Goal: Task Accomplishment & Management: Use online tool/utility

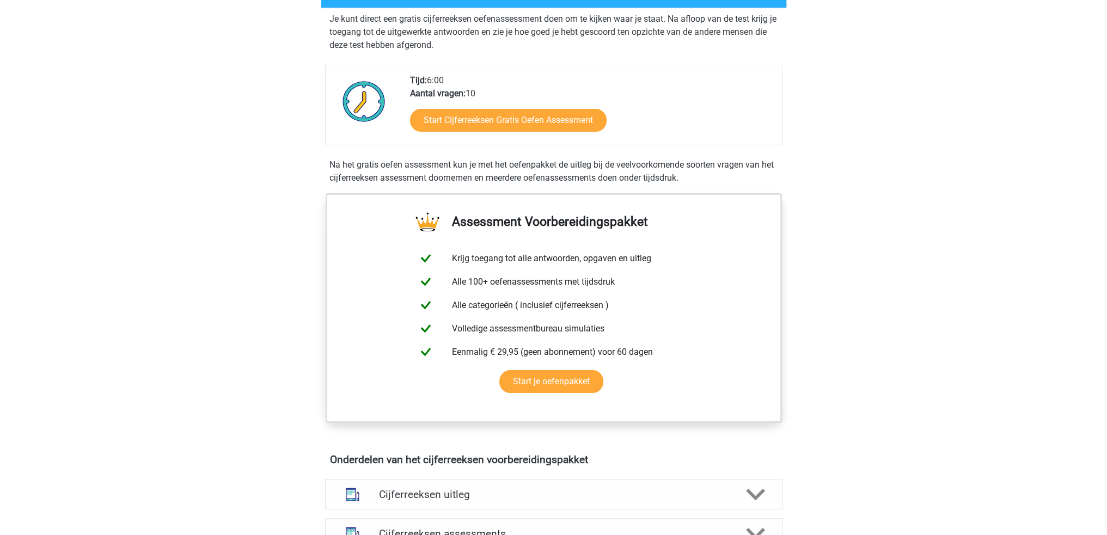
scroll to position [218, 0]
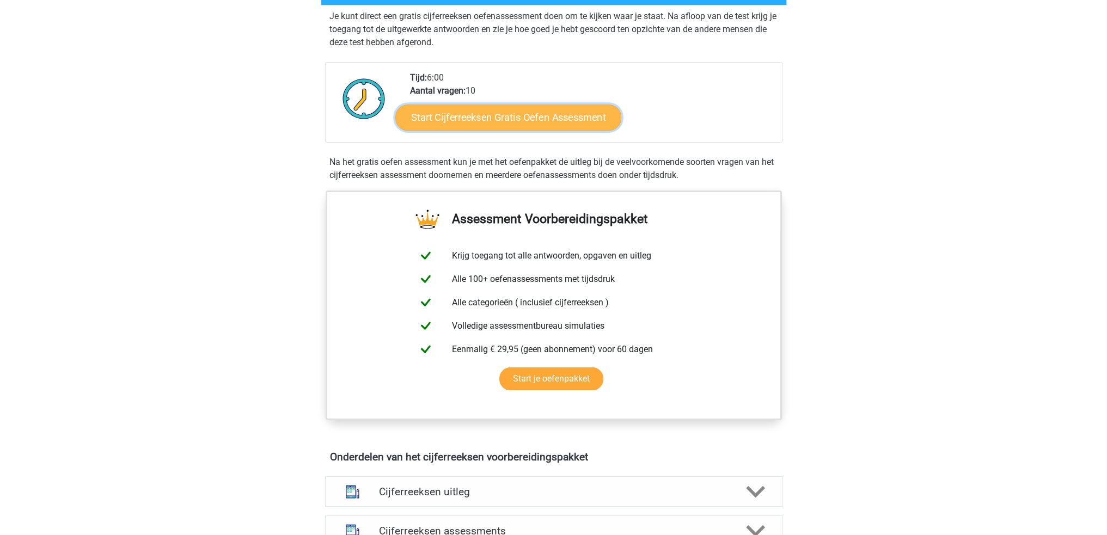
click at [525, 130] on link "Start Cijferreeksen Gratis Oefen Assessment" at bounding box center [508, 117] width 226 height 26
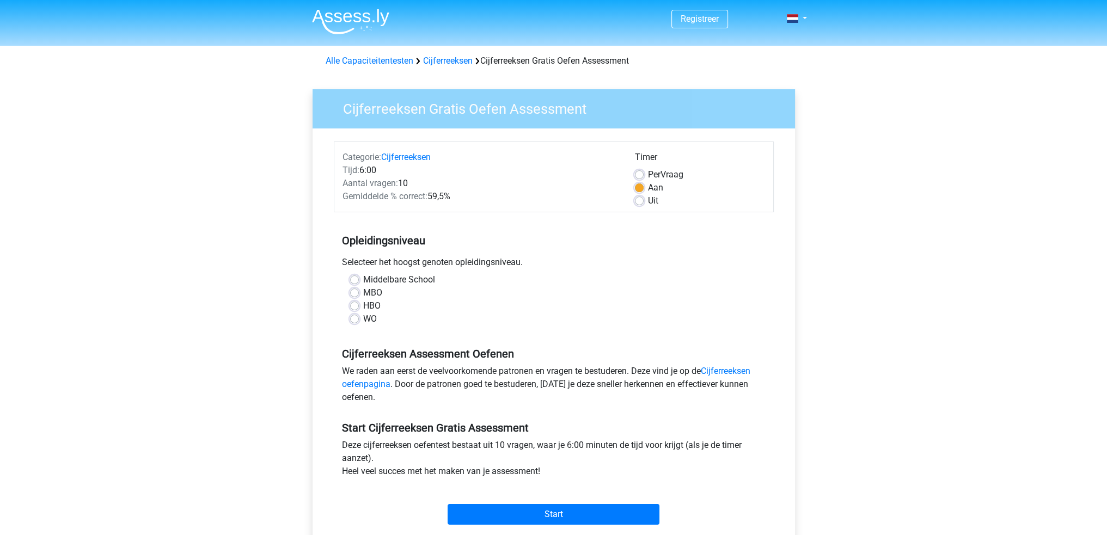
click at [365, 320] on label "WO" at bounding box center [370, 319] width 14 height 13
click at [359, 320] on input "WO" at bounding box center [354, 318] width 9 height 11
radio input "true"
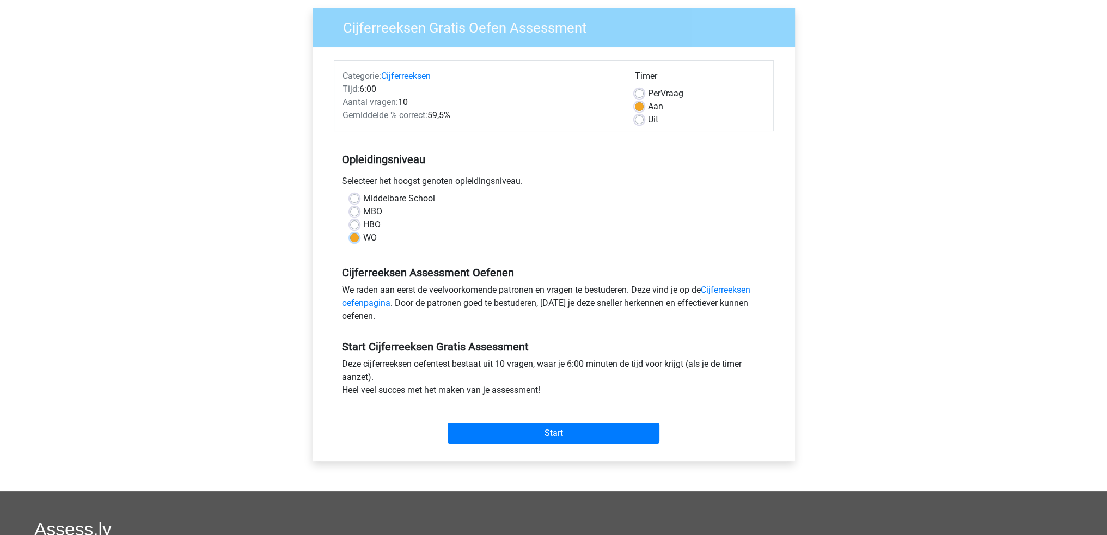
scroll to position [109, 0]
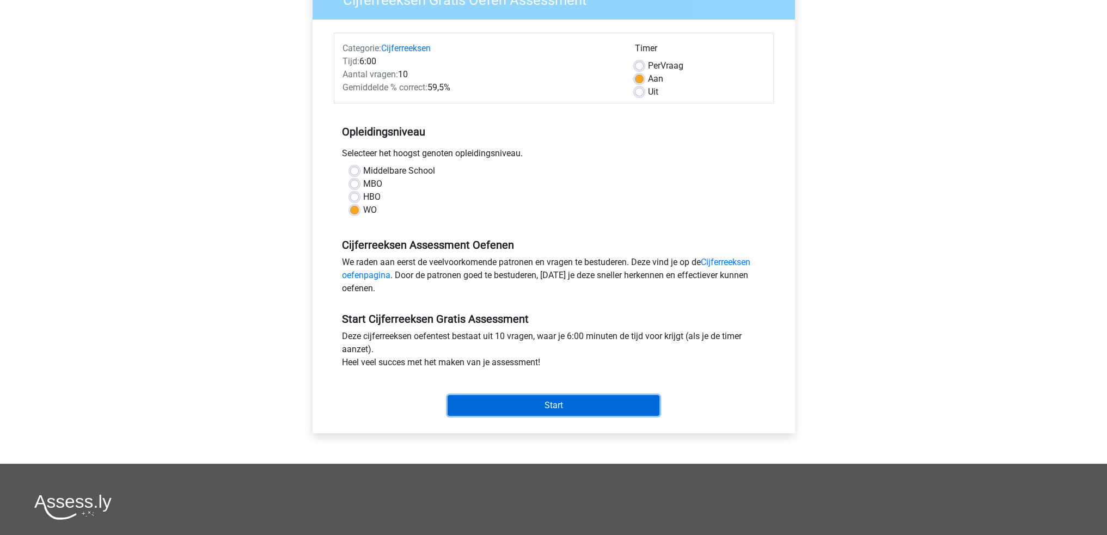
click at [538, 407] on input "Start" at bounding box center [554, 405] width 212 height 21
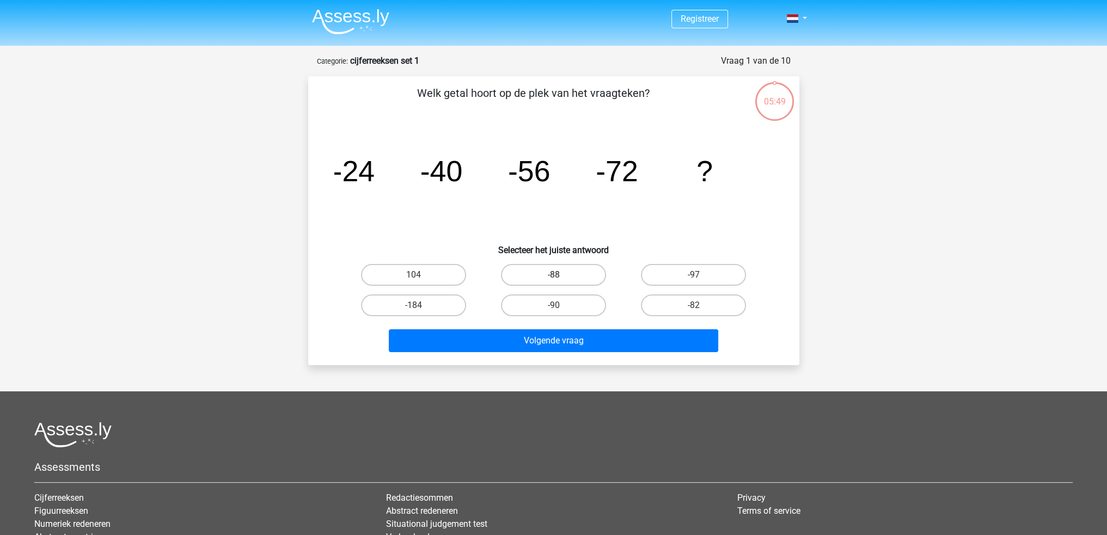
click at [558, 272] on label "-88" at bounding box center [553, 275] width 105 height 22
click at [558, 275] on input "-88" at bounding box center [556, 278] width 7 height 7
radio input "true"
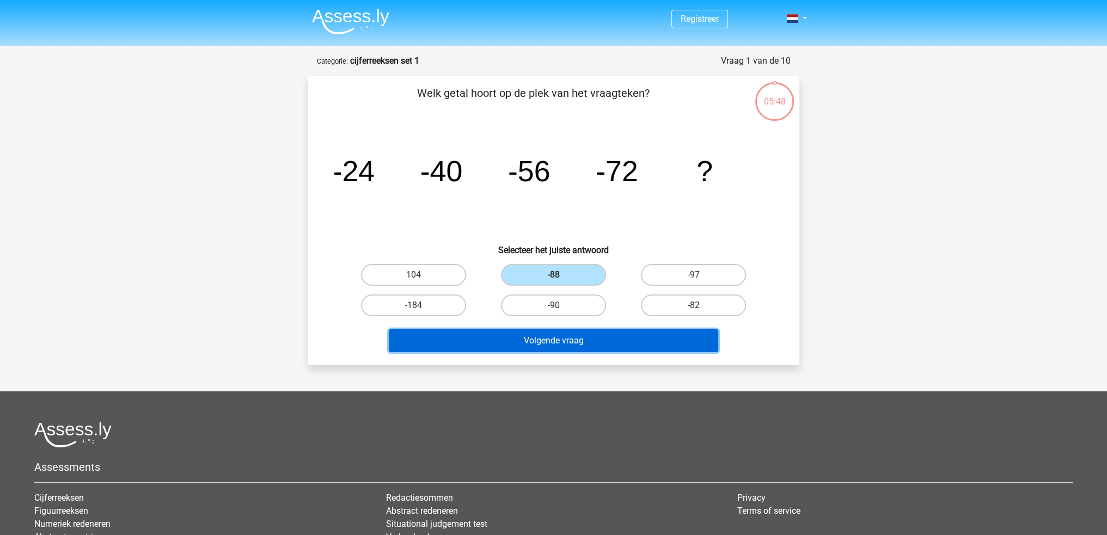
click at [595, 344] on button "Volgende vraag" at bounding box center [554, 341] width 330 height 23
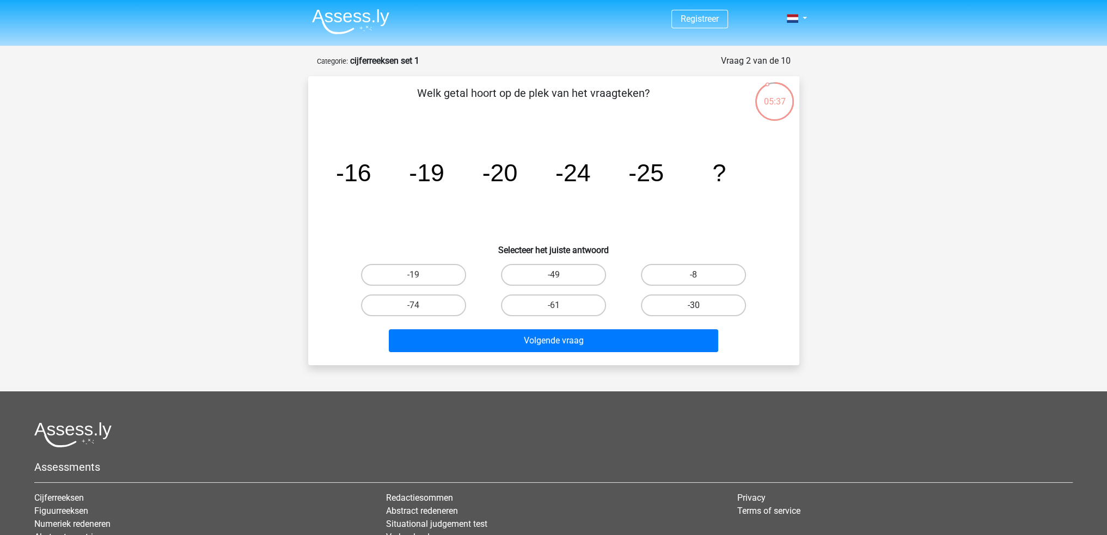
click at [703, 300] on label "-30" at bounding box center [693, 306] width 105 height 22
click at [701, 306] on input "-30" at bounding box center [697, 309] width 7 height 7
radio input "true"
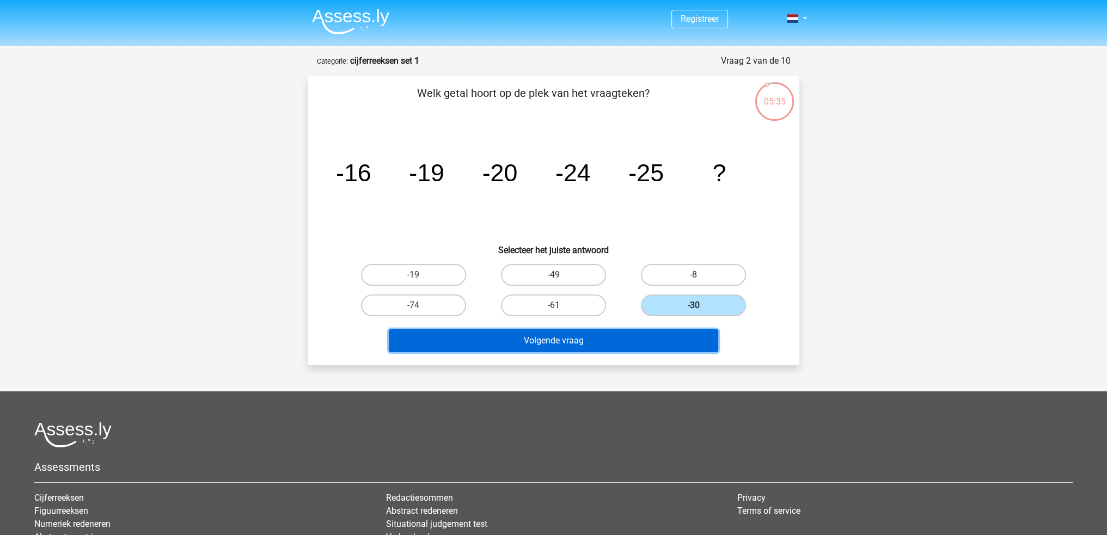
click at [612, 342] on button "Volgende vraag" at bounding box center [554, 341] width 330 height 23
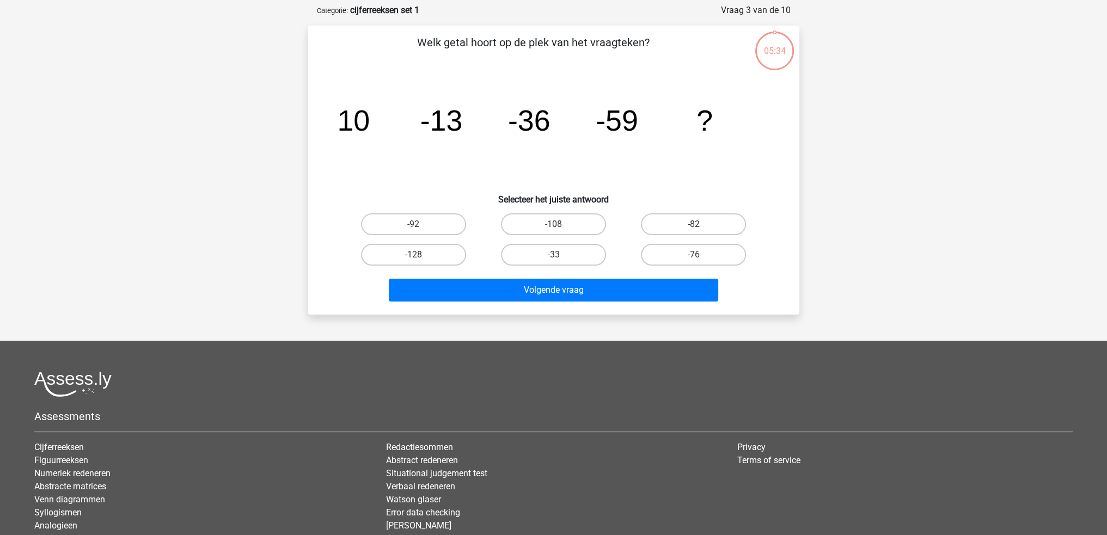
scroll to position [54, 0]
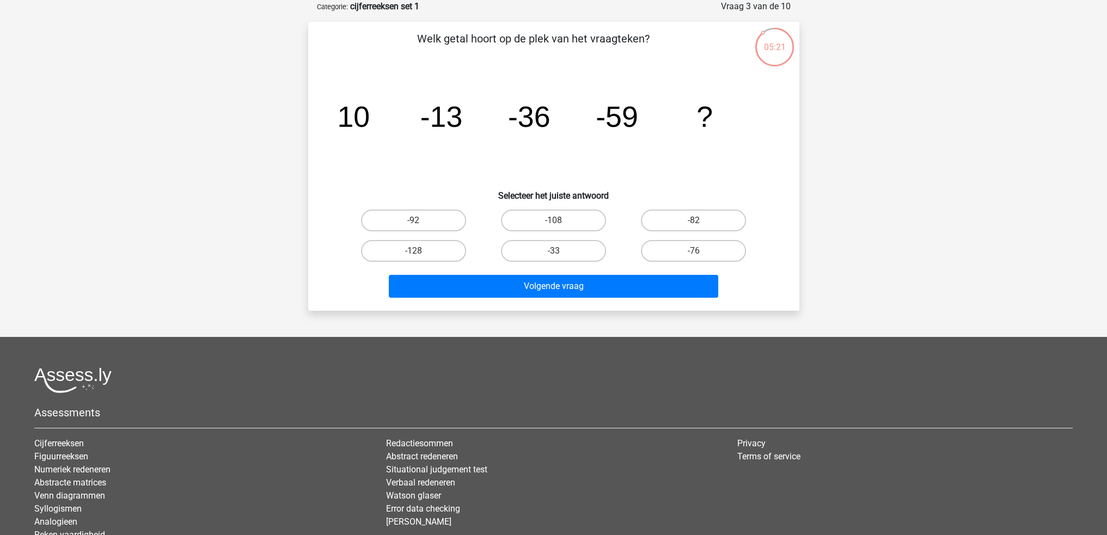
click at [696, 223] on input "-82" at bounding box center [697, 224] width 7 height 7
radio input "true"
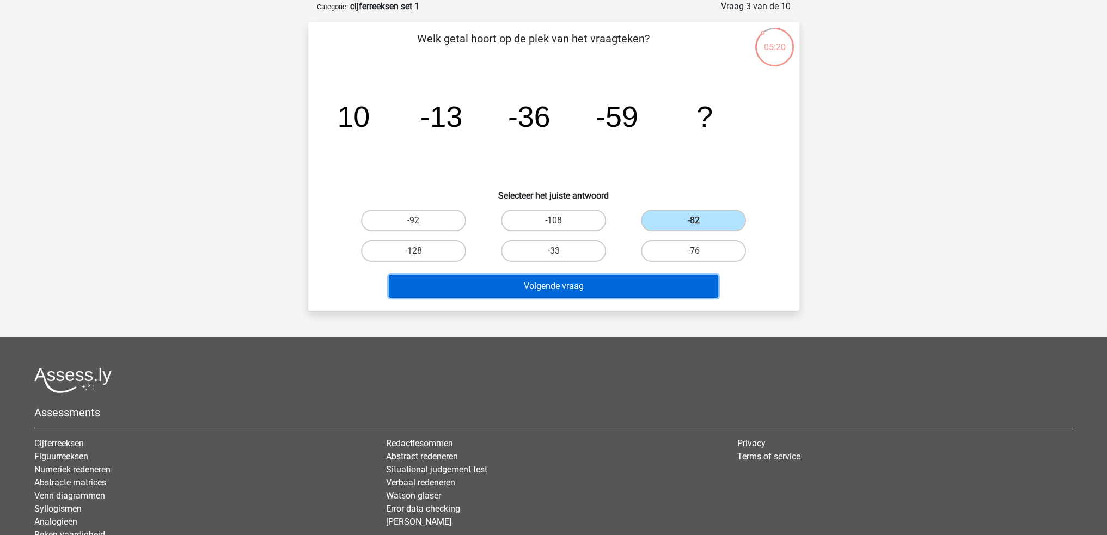
click at [629, 291] on button "Volgende vraag" at bounding box center [554, 286] width 330 height 23
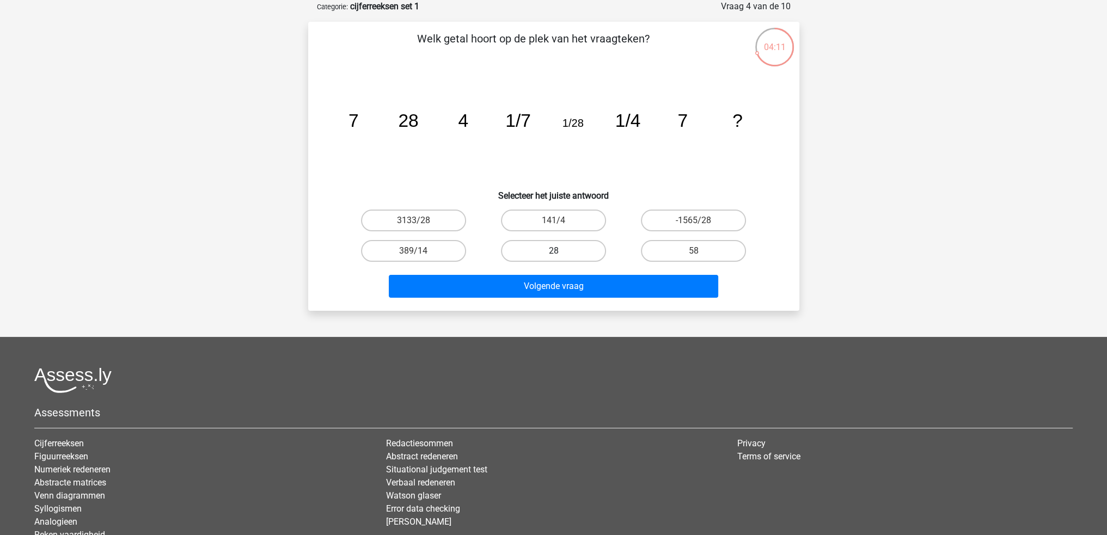
click at [538, 243] on label "28" at bounding box center [553, 251] width 105 height 22
click at [553, 251] on input "28" at bounding box center [556, 254] width 7 height 7
radio input "true"
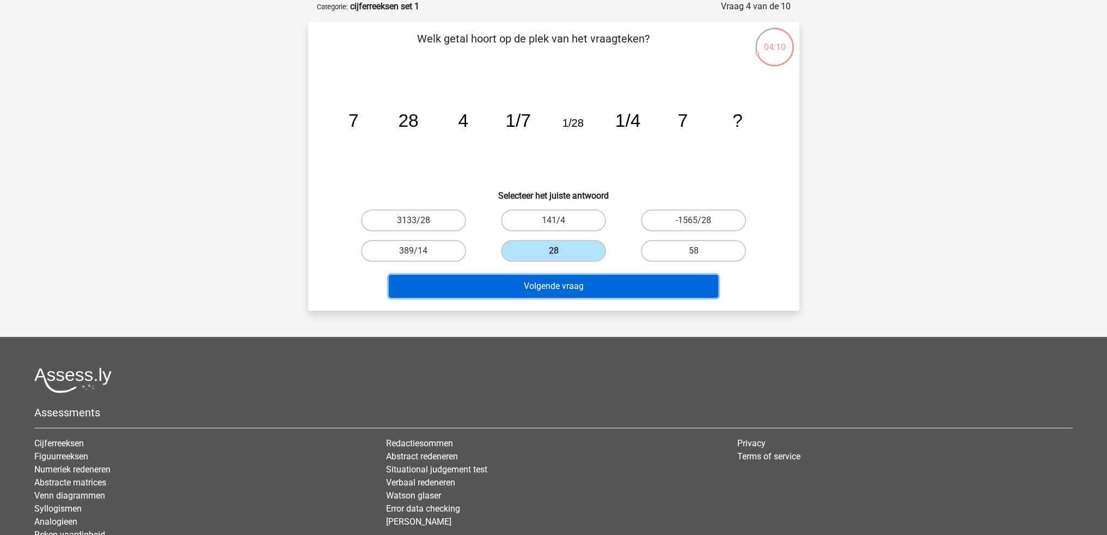
click at [562, 286] on button "Volgende vraag" at bounding box center [554, 286] width 330 height 23
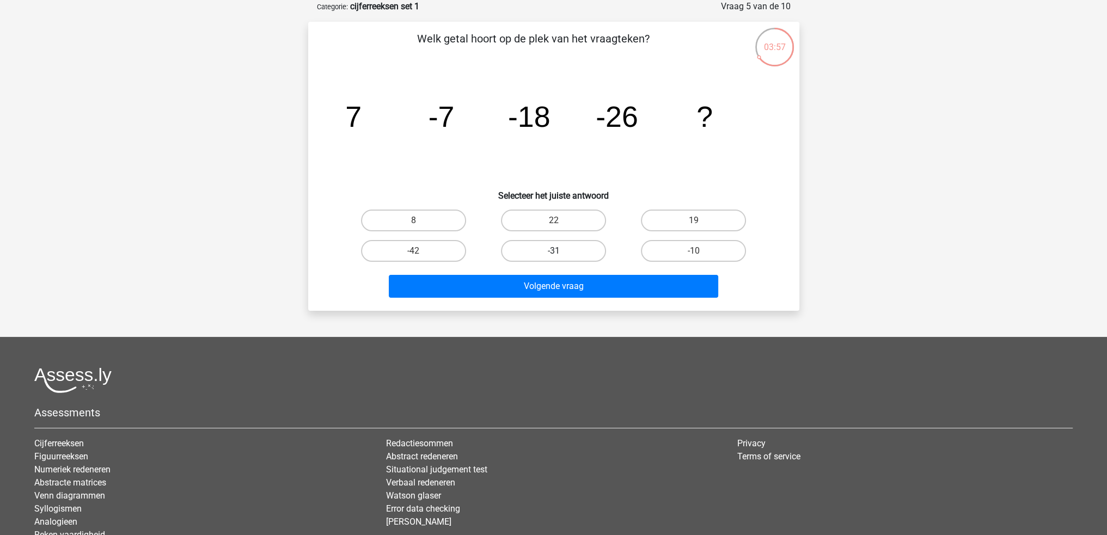
click at [562, 248] on label "-31" at bounding box center [553, 251] width 105 height 22
click at [561, 251] on input "-31" at bounding box center [556, 254] width 7 height 7
radio input "true"
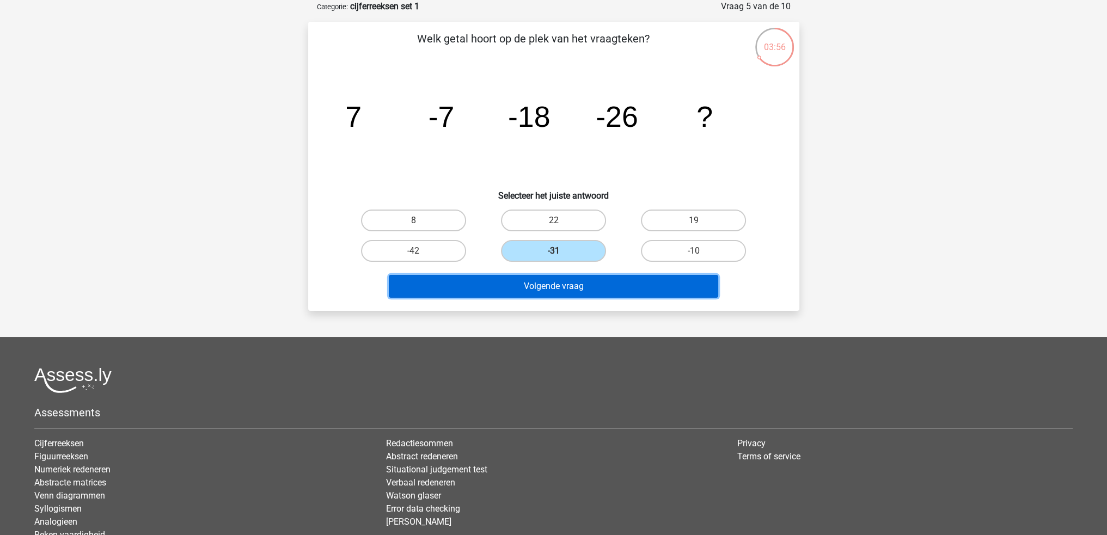
click at [570, 287] on button "Volgende vraag" at bounding box center [554, 286] width 330 height 23
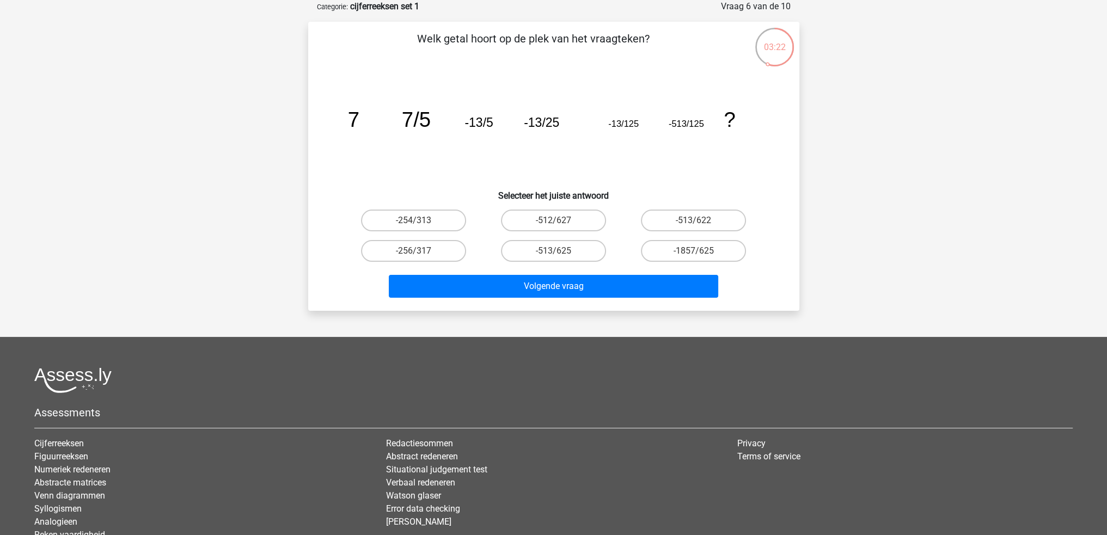
click at [556, 251] on input "-513/625" at bounding box center [556, 254] width 7 height 7
radio input "true"
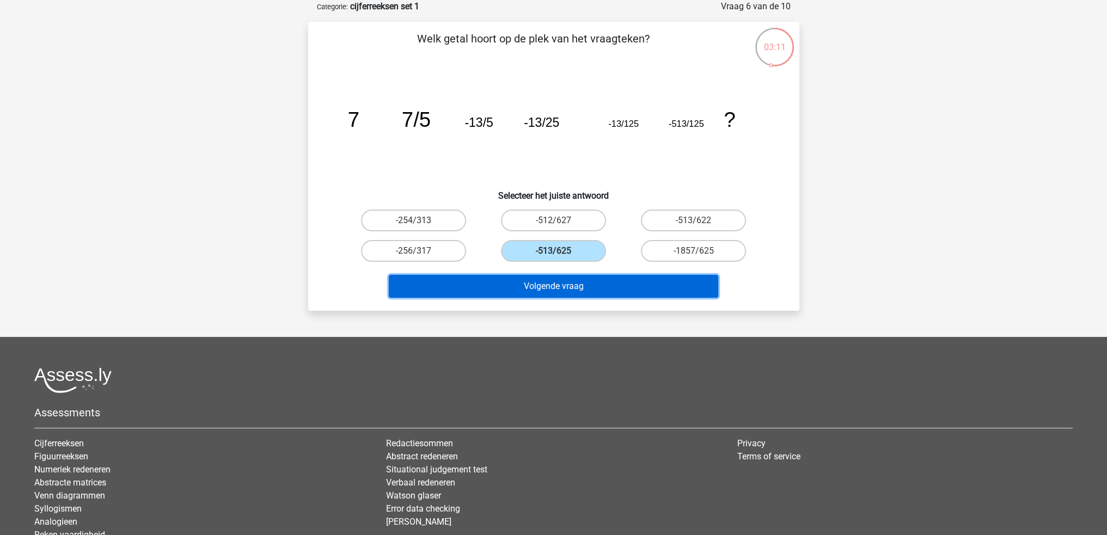
click at [608, 286] on button "Volgende vraag" at bounding box center [554, 286] width 330 height 23
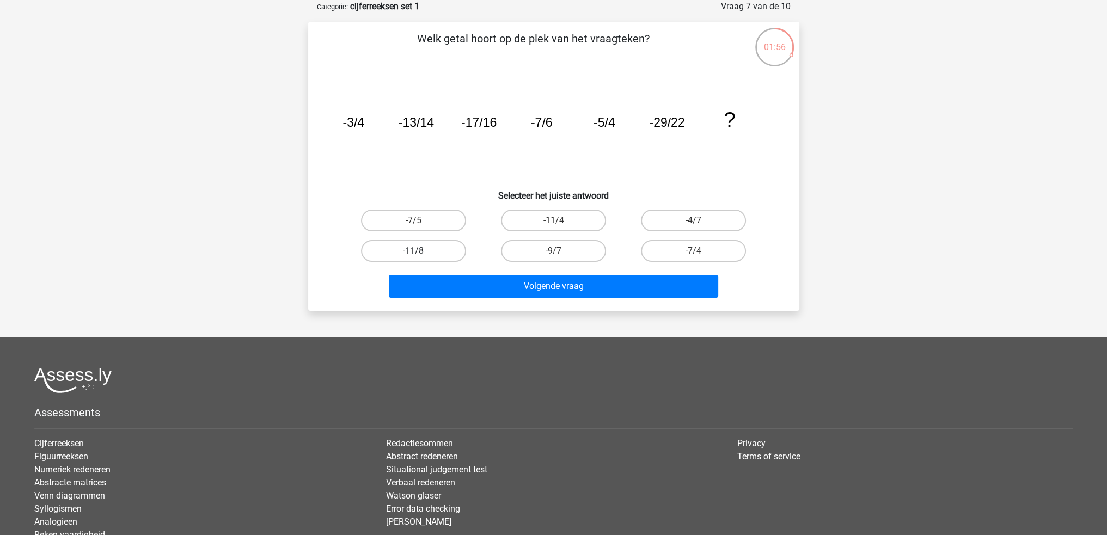
click at [436, 250] on label "-11/8" at bounding box center [413, 251] width 105 height 22
click at [421, 251] on input "-11/8" at bounding box center [416, 254] width 7 height 7
radio input "true"
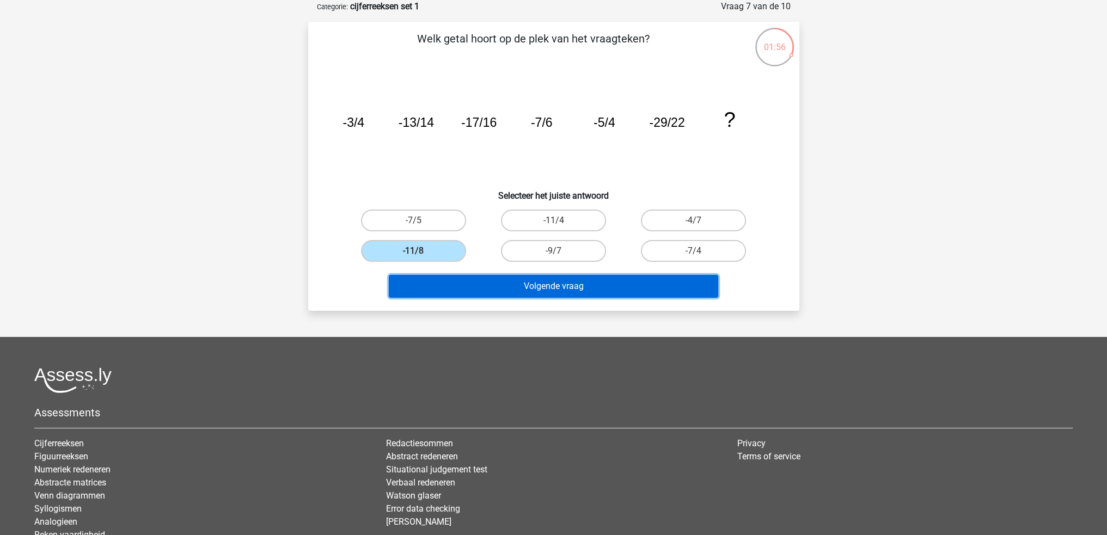
click at [492, 280] on button "Volgende vraag" at bounding box center [554, 286] width 330 height 23
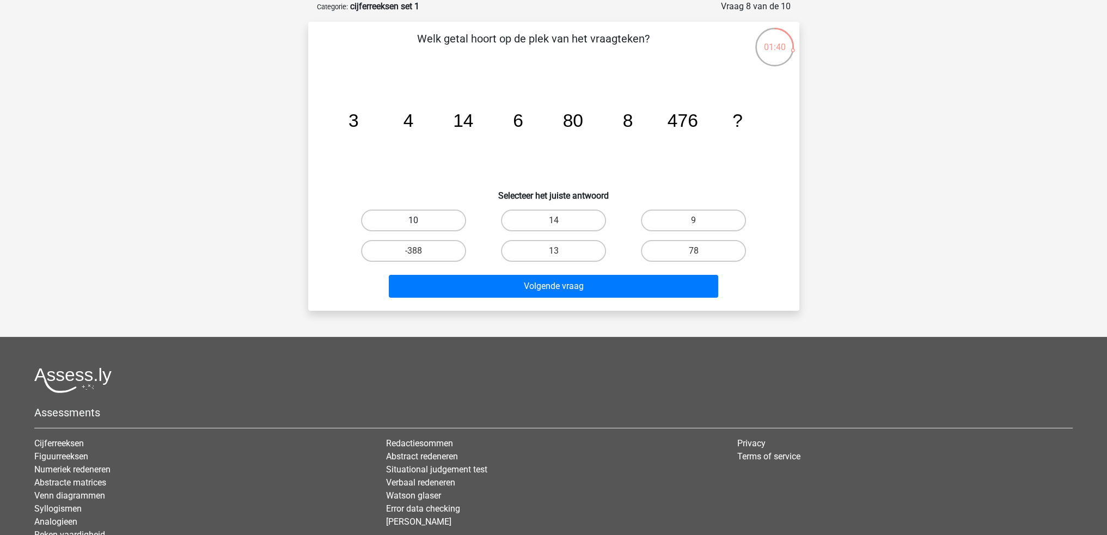
click at [450, 226] on label "10" at bounding box center [413, 221] width 105 height 22
click at [421, 226] on input "10" at bounding box center [416, 224] width 7 height 7
radio input "true"
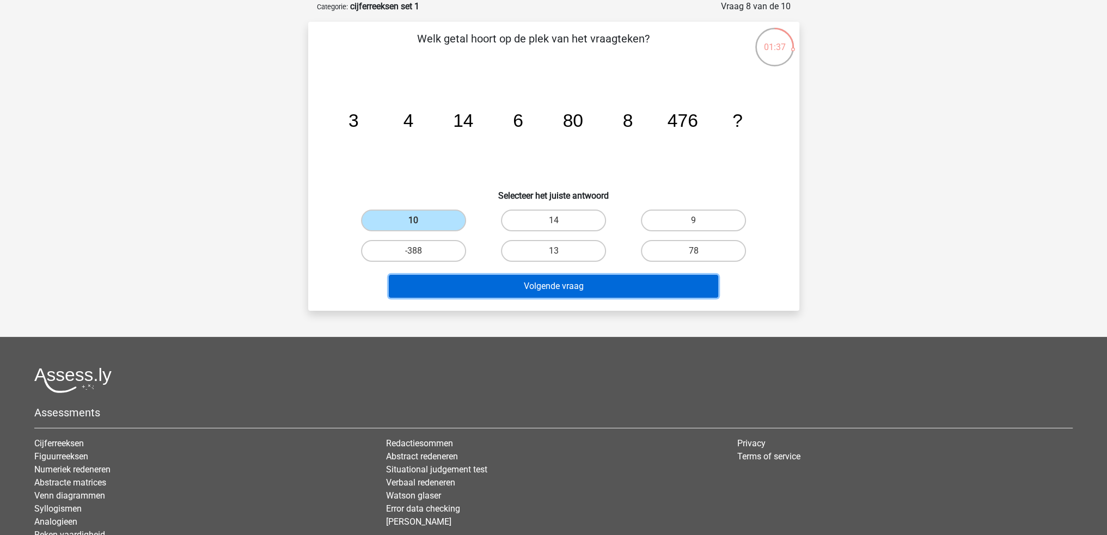
click at [628, 286] on button "Volgende vraag" at bounding box center [554, 286] width 330 height 23
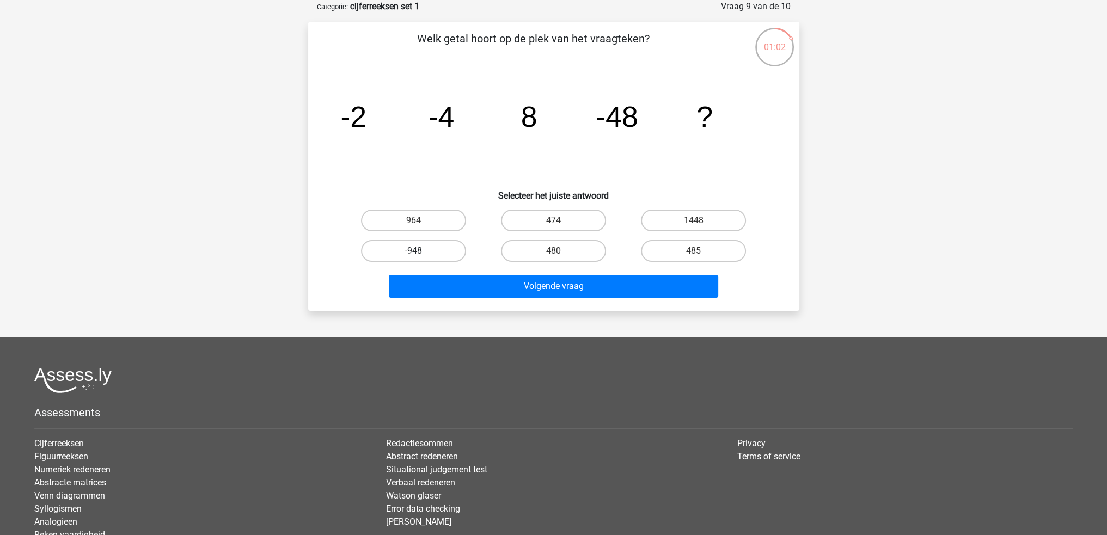
drag, startPoint x: 452, startPoint y: 249, endPoint x: 469, endPoint y: 260, distance: 20.6
click at [452, 249] on label "-948" at bounding box center [413, 251] width 105 height 22
click at [421, 251] on input "-948" at bounding box center [416, 254] width 7 height 7
radio input "true"
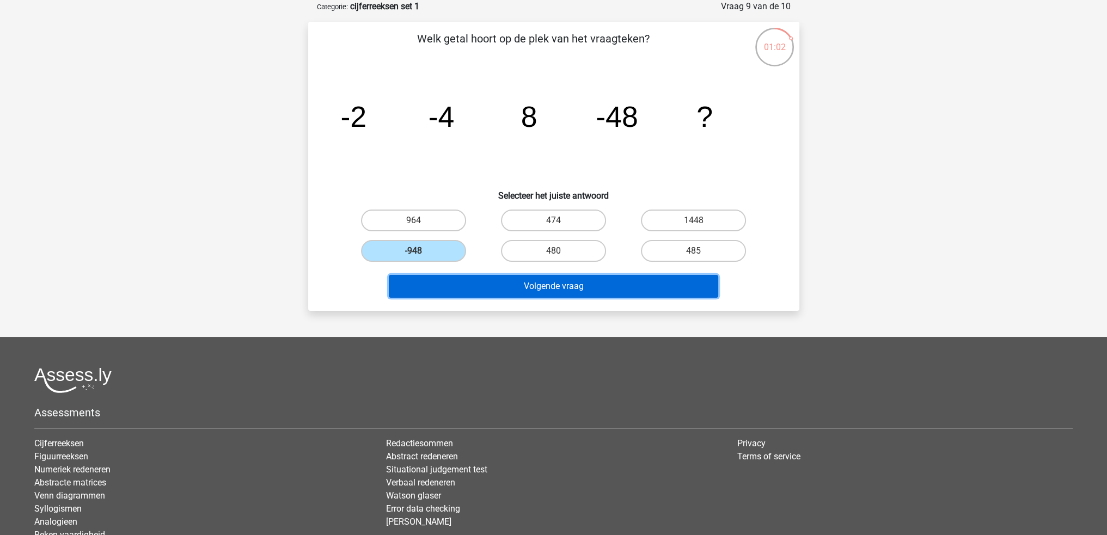
click at [496, 279] on button "Volgende vraag" at bounding box center [554, 286] width 330 height 23
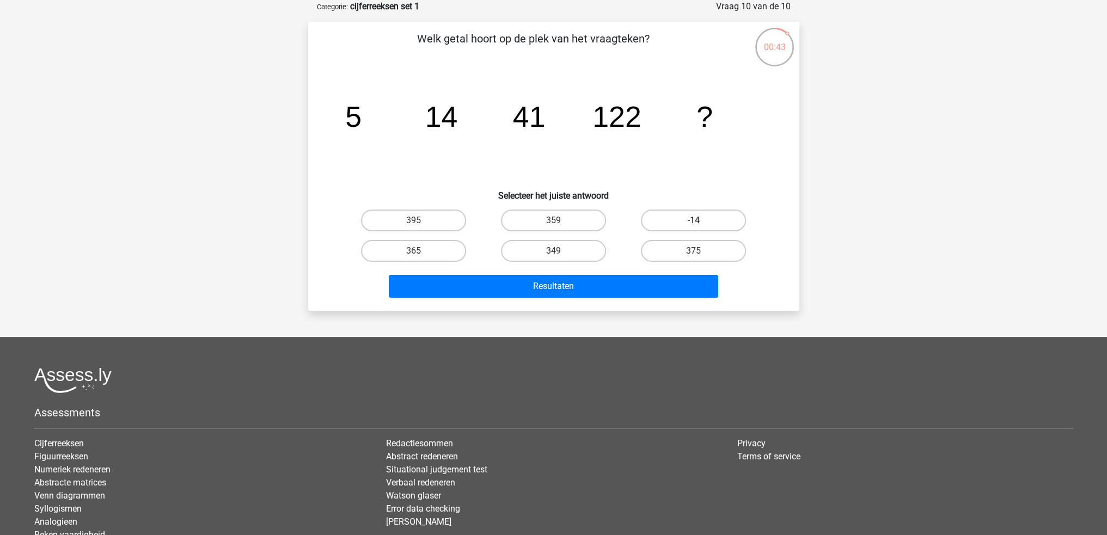
click at [732, 220] on label "-14" at bounding box center [693, 221] width 105 height 22
click at [701, 221] on input "-14" at bounding box center [697, 224] width 7 height 7
radio input "true"
click at [682, 249] on label "375" at bounding box center [693, 251] width 105 height 22
click at [694, 251] on input "375" at bounding box center [697, 254] width 7 height 7
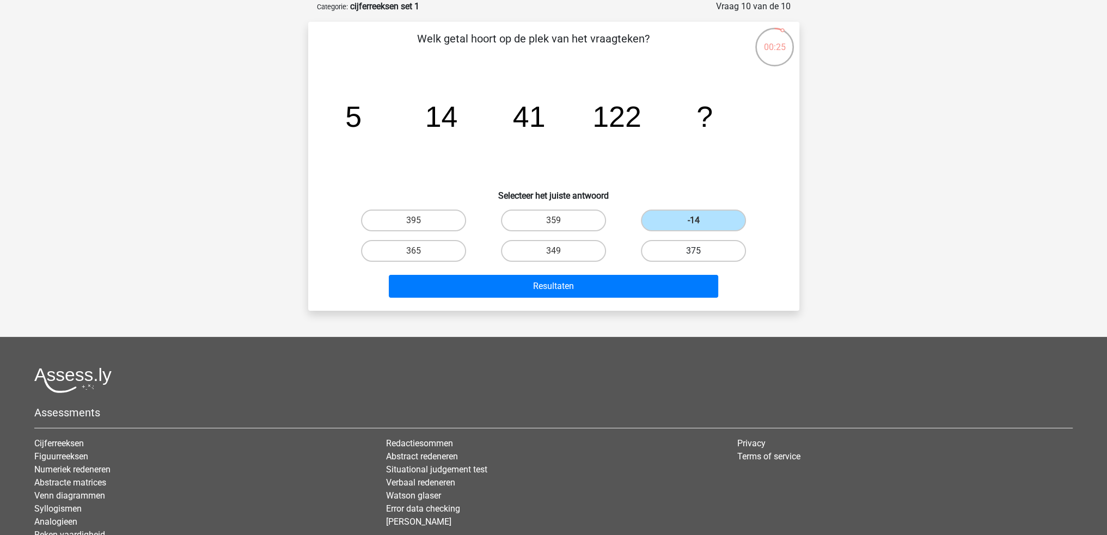
radio input "true"
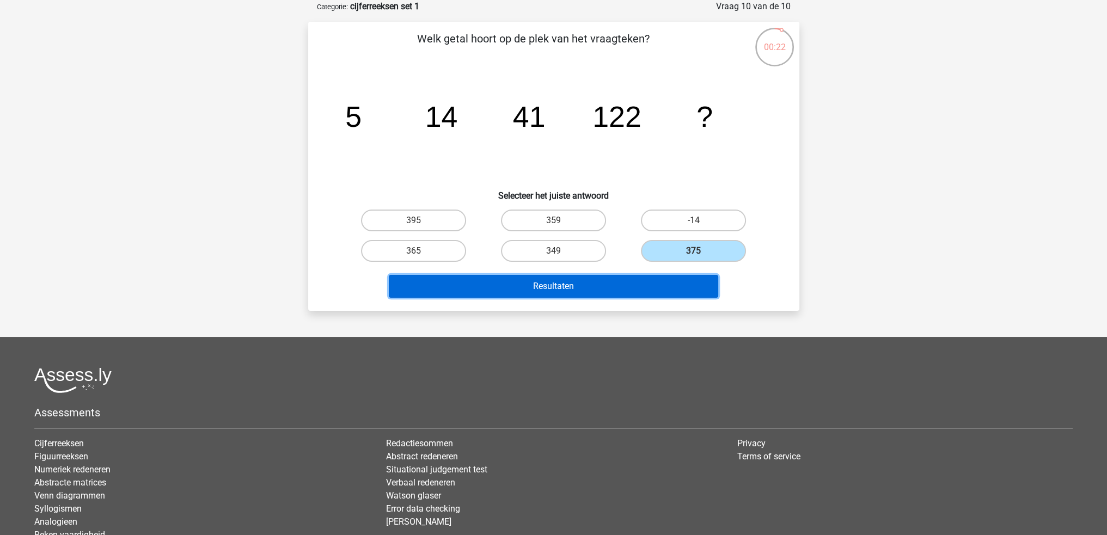
click at [649, 278] on button "Resultaten" at bounding box center [554, 286] width 330 height 23
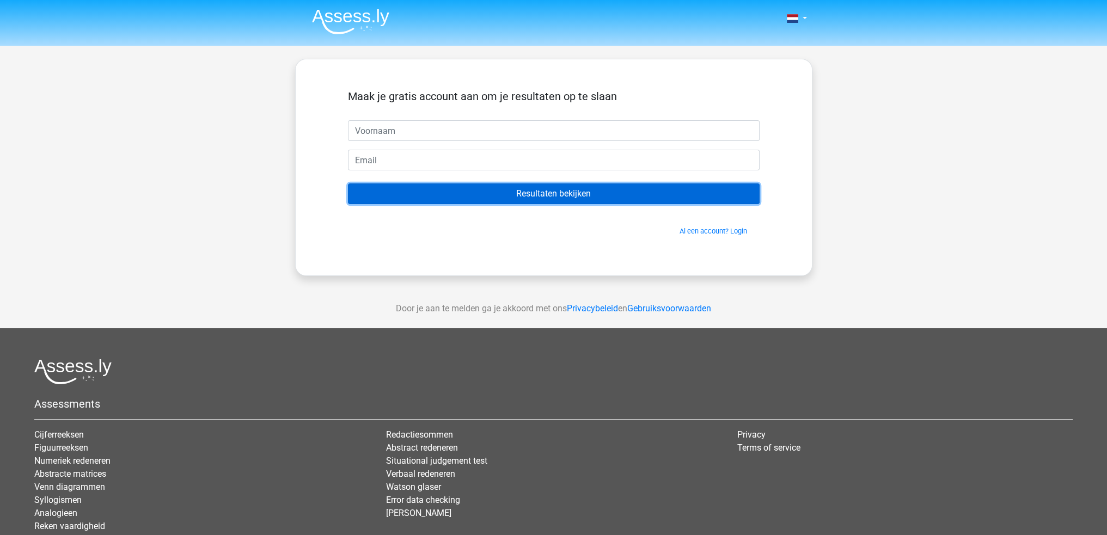
click at [575, 193] on input "Resultaten bekijken" at bounding box center [554, 194] width 412 height 21
